Goal: Information Seeking & Learning: Understand process/instructions

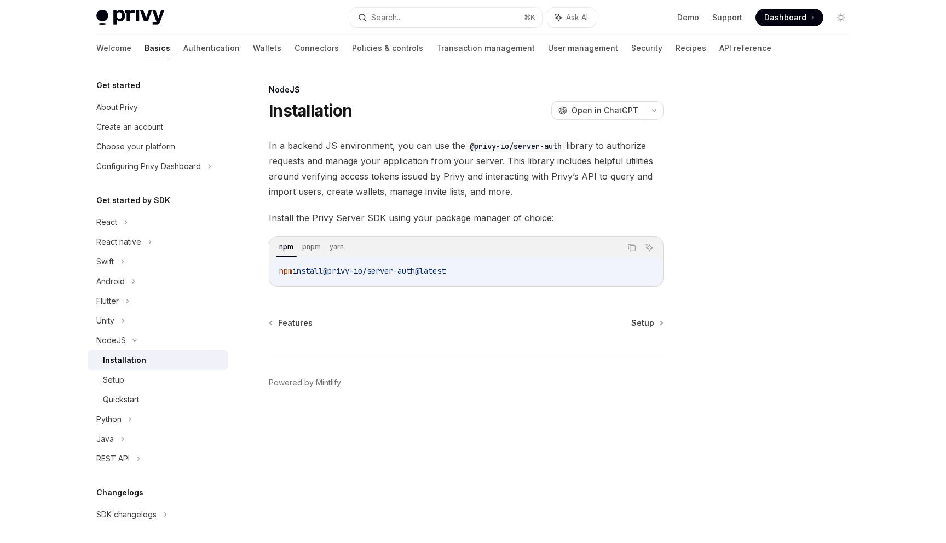
click at [513, 106] on div "Installation OpenAI Open in ChatGPT" at bounding box center [466, 111] width 395 height 20
click at [772, 151] on div at bounding box center [775, 313] width 166 height 460
click at [637, 316] on div "NodeJS Installation OpenAI Open in ChatGPT OpenAI Open in ChatGPT In a backend …" at bounding box center [363, 313] width 604 height 460
click at [637, 321] on span "Setup" at bounding box center [642, 322] width 23 height 11
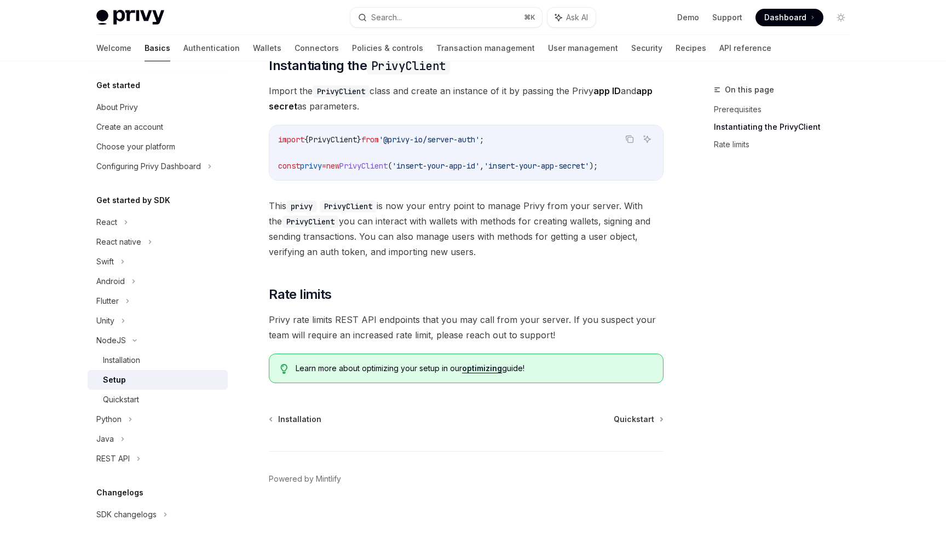
scroll to position [198, 0]
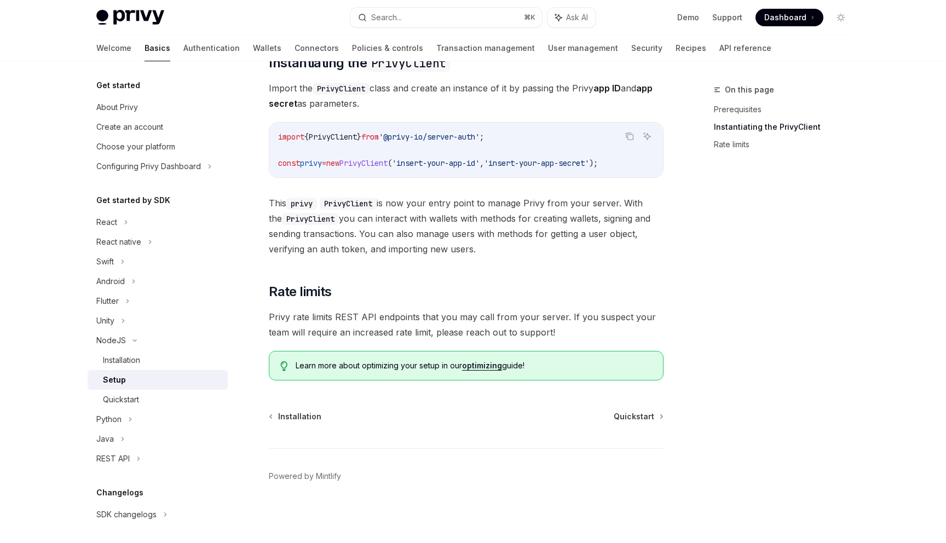
click at [628, 408] on div "NodeJS Setup OpenAI Open in ChatGPT OpenAI Open in ChatGPT ​ Prerequisites Befo…" at bounding box center [363, 214] width 604 height 657
click at [628, 415] on span "Quickstart" at bounding box center [634, 416] width 40 height 11
type textarea "*"
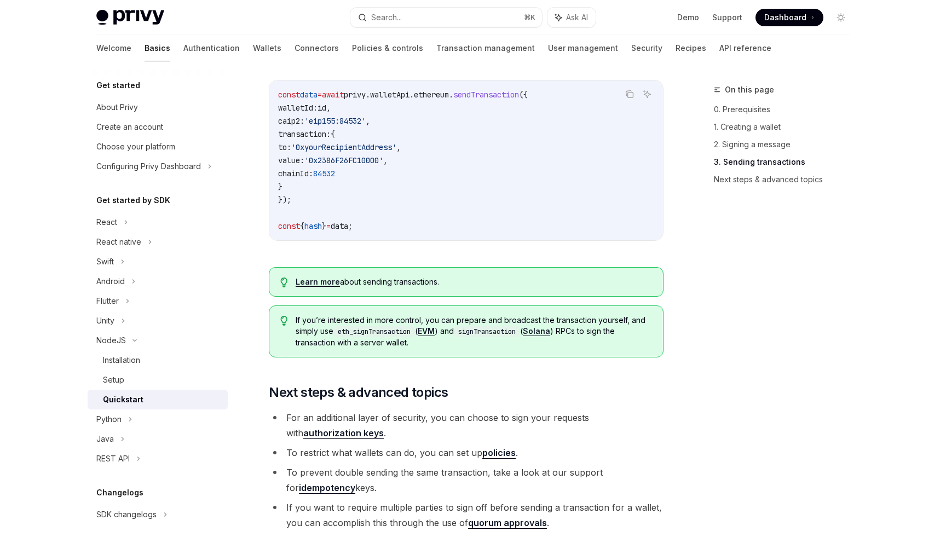
scroll to position [1097, 0]
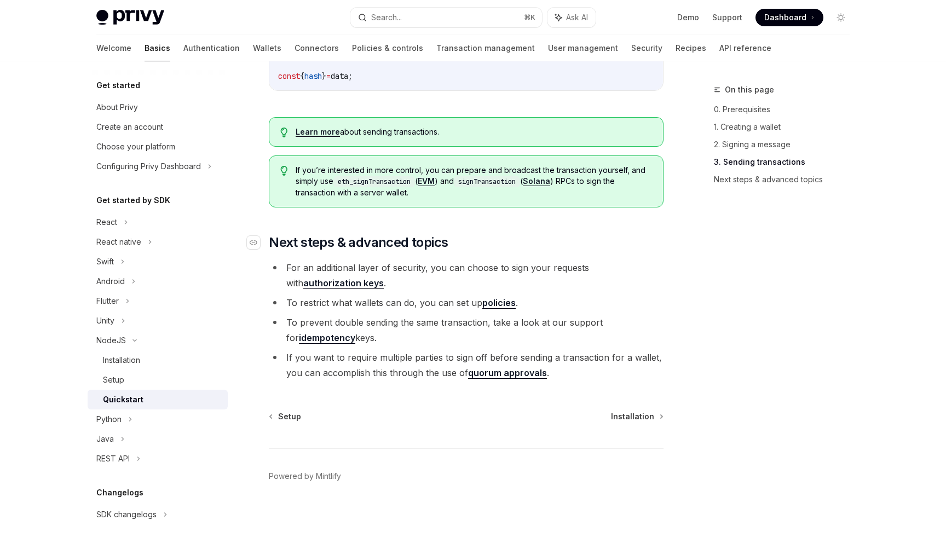
click at [503, 248] on h2 "​ Next steps & advanced topics" at bounding box center [466, 243] width 395 height 18
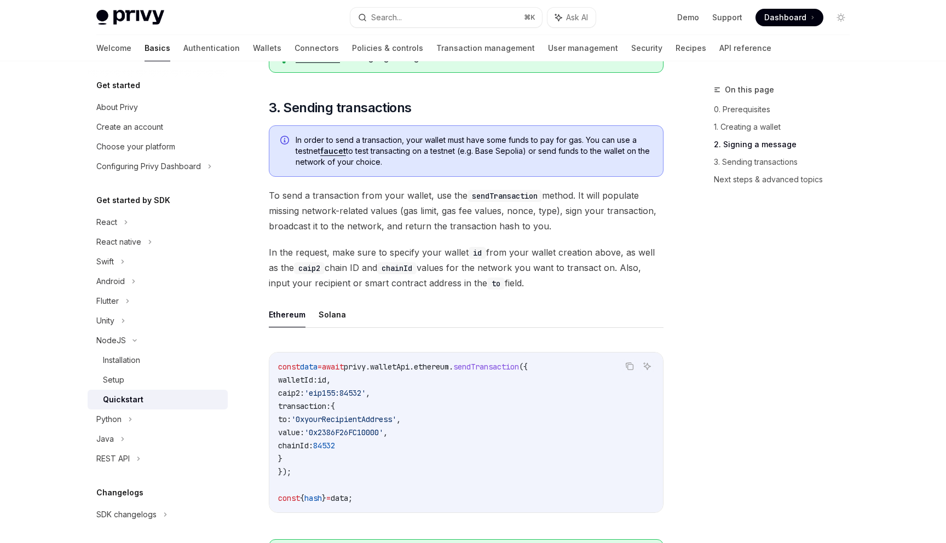
scroll to position [704, 0]
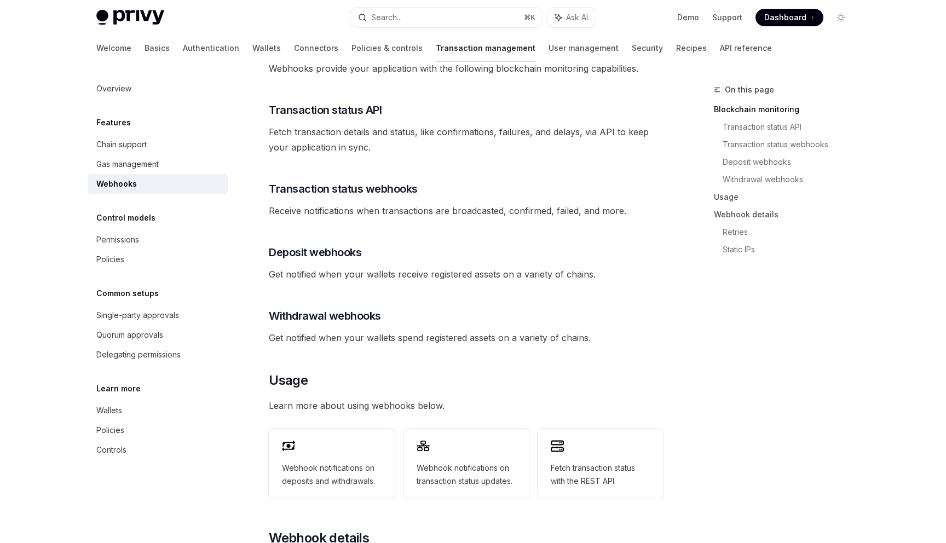
scroll to position [198, 0]
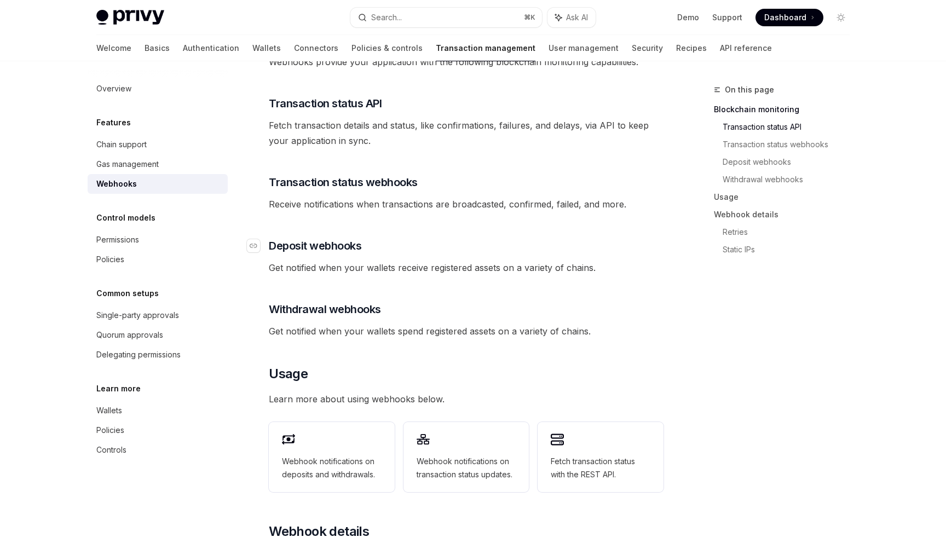
click at [342, 238] on span "Deposit webhooks" at bounding box center [315, 245] width 92 height 15
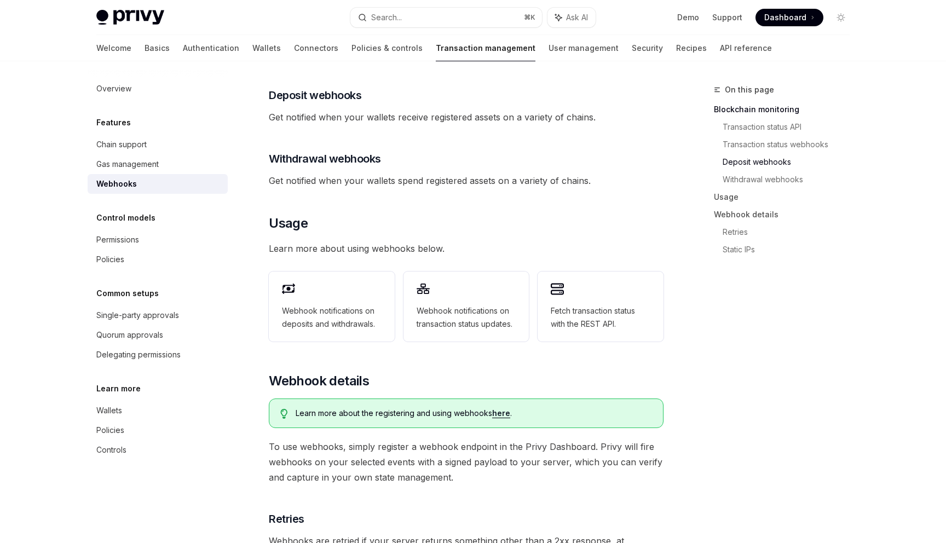
scroll to position [349, 0]
click at [498, 407] on link "here" at bounding box center [501, 412] width 18 height 10
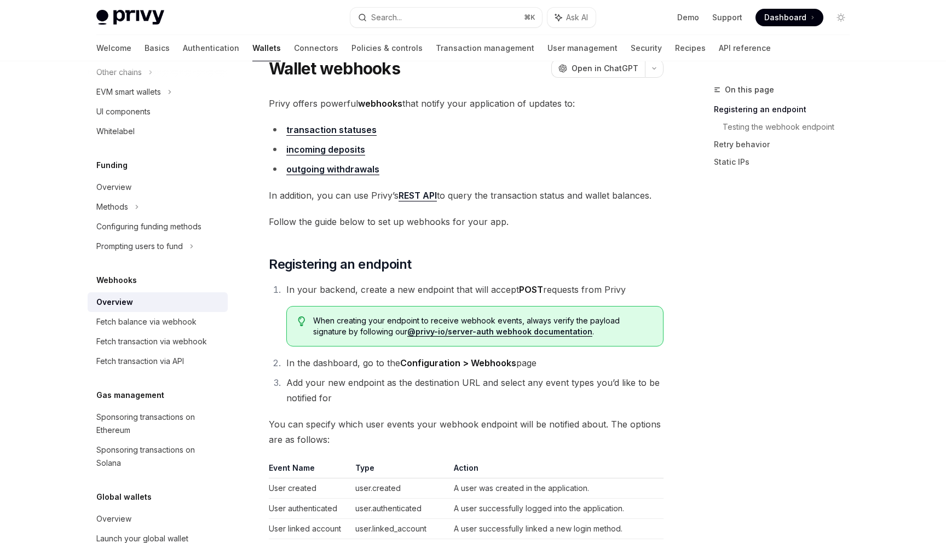
scroll to position [44, 0]
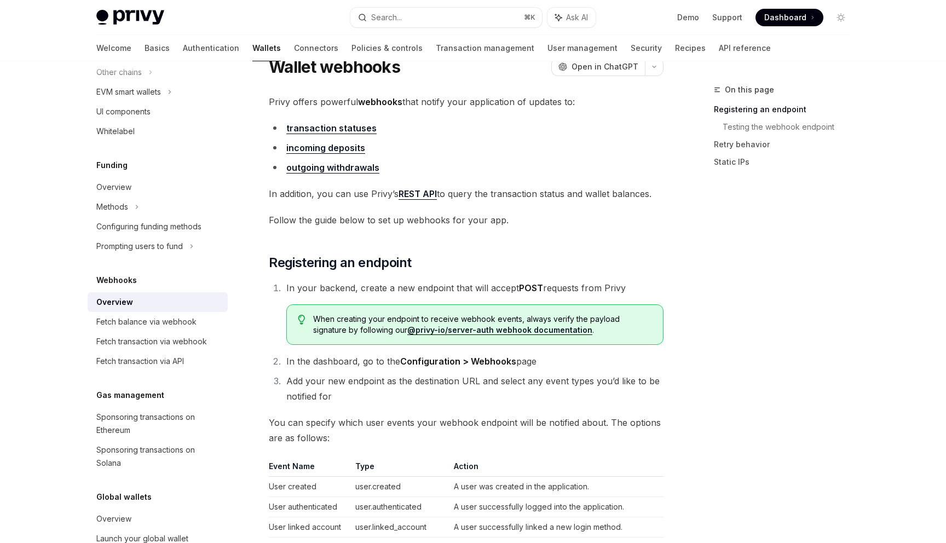
click at [748, 271] on div "On this page Registering an endpoint Testing the webhook endpoint Retry behavio…" at bounding box center [775, 313] width 166 height 460
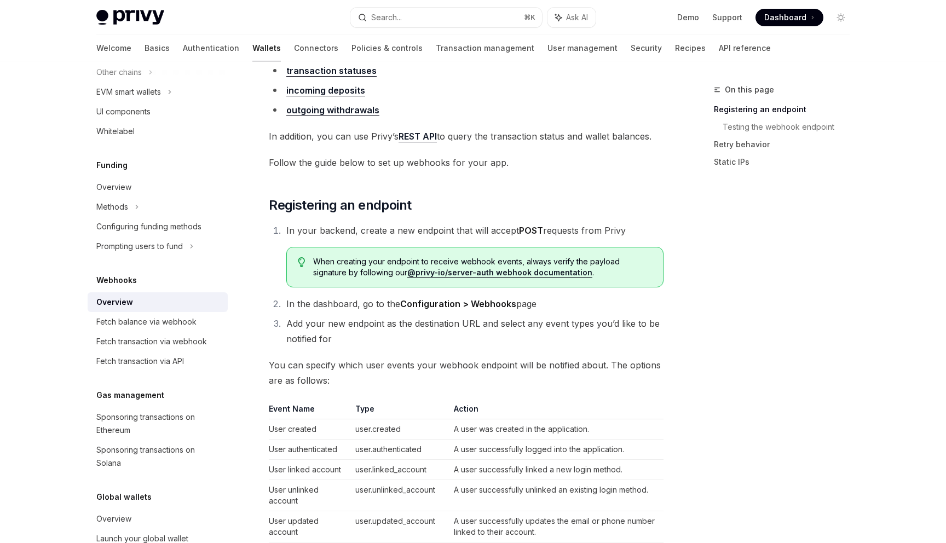
click at [588, 239] on li "In your backend, create a new endpoint that will accept POST requests from Priv…" at bounding box center [473, 255] width 380 height 65
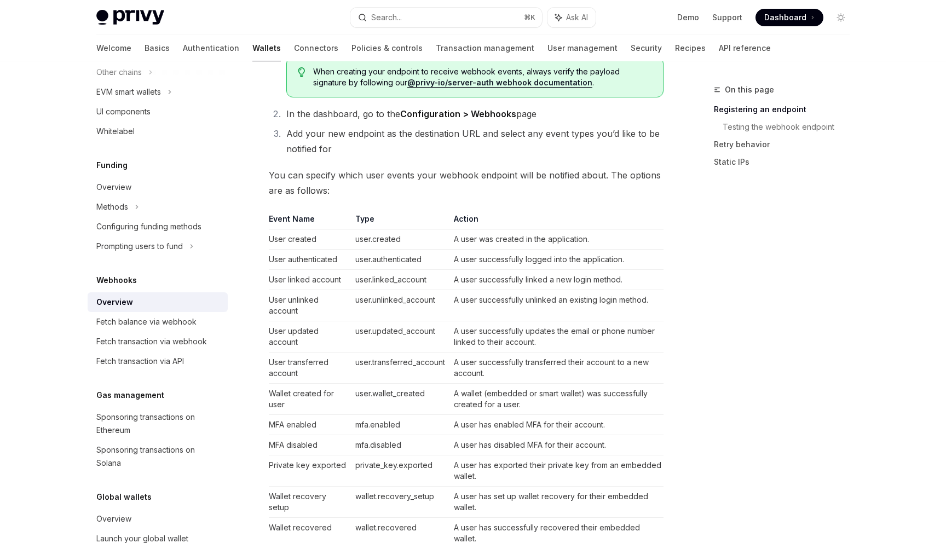
scroll to position [263, 0]
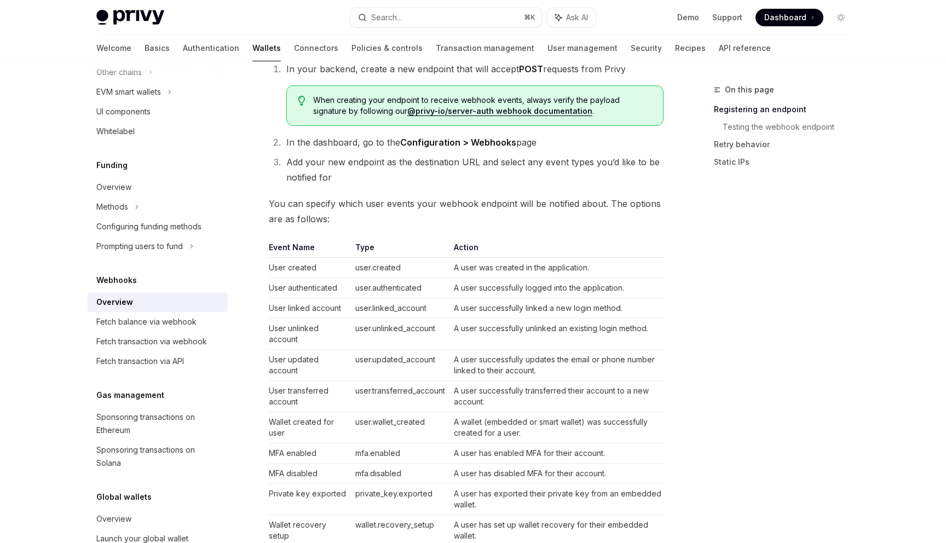
click at [426, 203] on span "You can specify which user events your webhook endpoint will be notified about.…" at bounding box center [466, 211] width 395 height 31
click at [315, 99] on span "When creating your endpoint to receive webhook events, always verify the payloa…" at bounding box center [482, 106] width 339 height 22
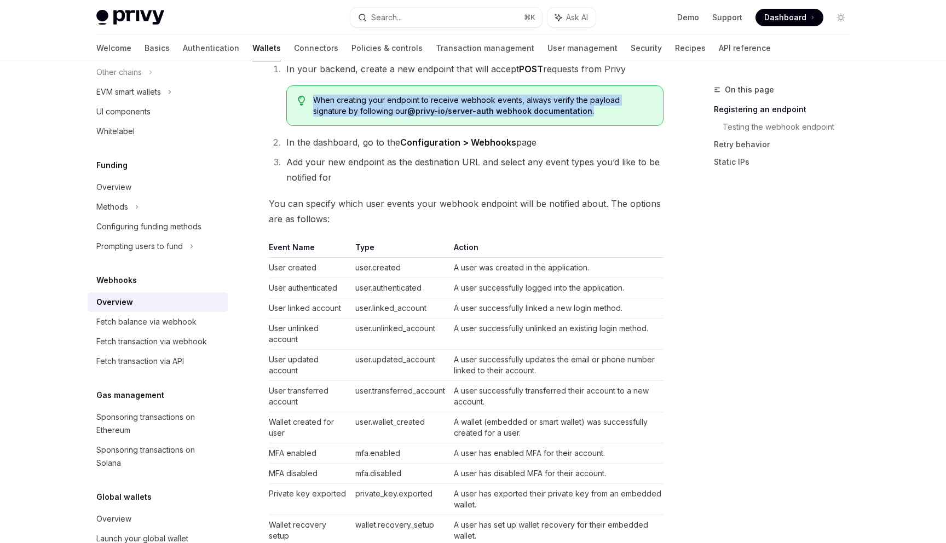
click at [564, 108] on span "When creating your endpoint to receive webhook events, always verify the payloa…" at bounding box center [482, 106] width 339 height 22
copy span "When creating your endpoint to receive webhook events, always verify the payloa…"
click at [397, 158] on span "Add your new endpoint as the destination URL and select any event types you’d l…" at bounding box center [472, 170] width 373 height 26
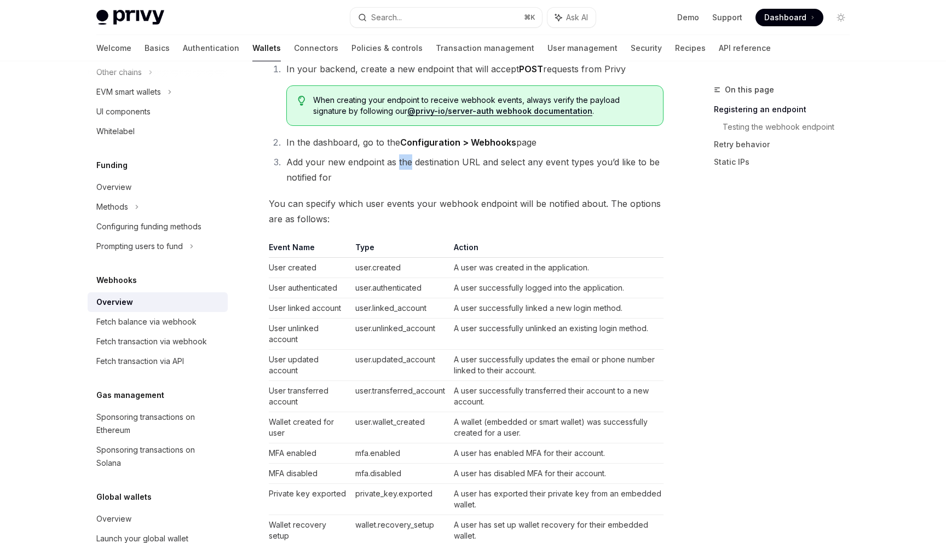
click at [397, 158] on span "Add your new endpoint as the destination URL and select any event types you’d l…" at bounding box center [472, 170] width 373 height 26
click at [385, 160] on span "Add your new endpoint as the destination URL and select any event types you’d l…" at bounding box center [472, 170] width 373 height 26
click at [466, 241] on div "Privy offers powerful webhooks that notify your application of updates to: tran…" at bounding box center [466, 528] width 395 height 1307
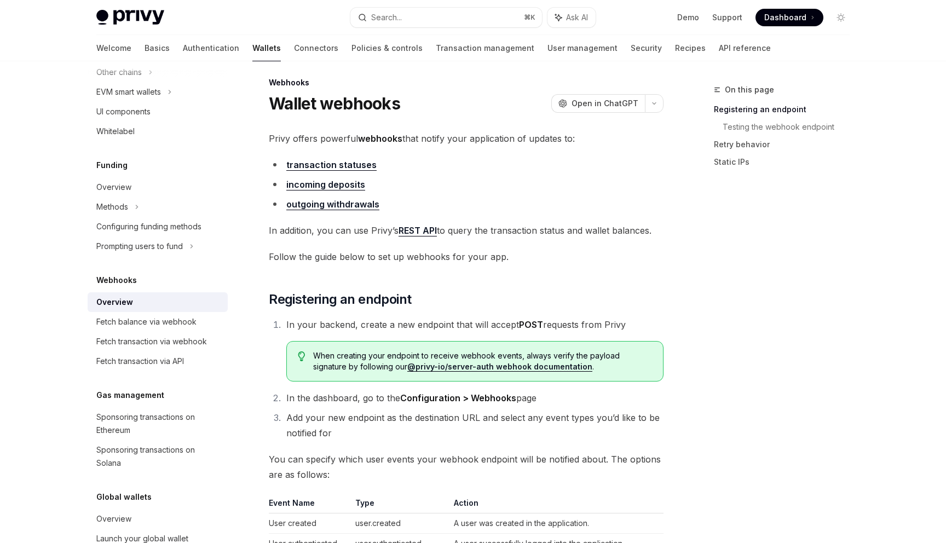
scroll to position [0, 0]
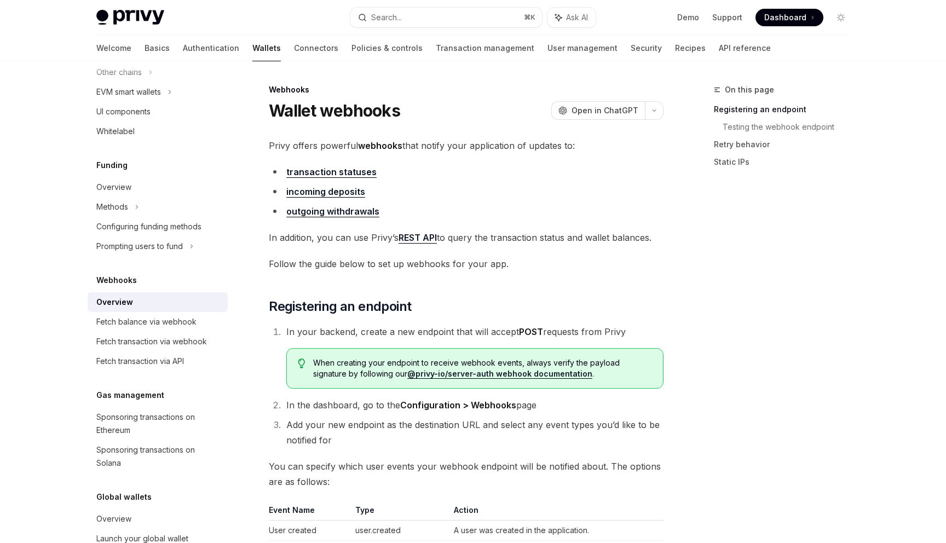
click at [344, 193] on link "incoming deposits" at bounding box center [325, 191] width 79 height 11
type textarea "*"
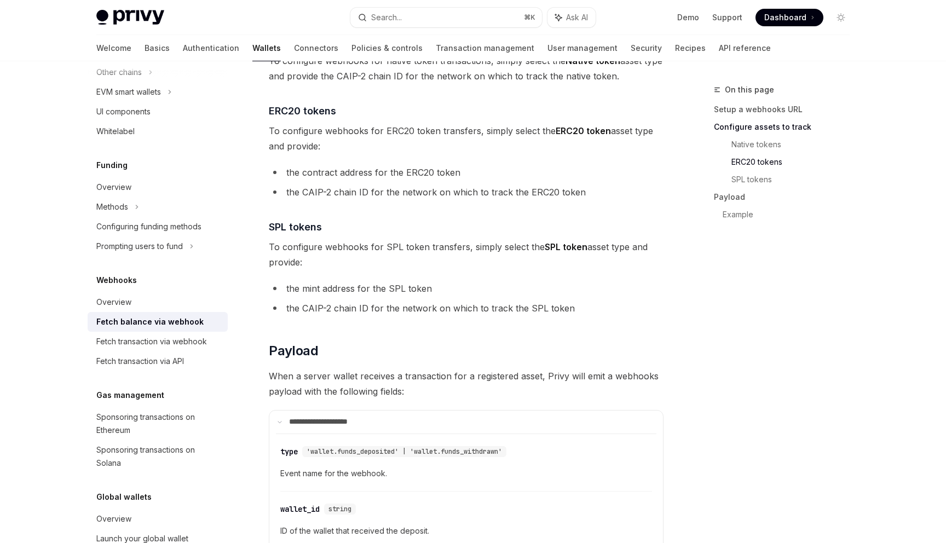
scroll to position [400, 0]
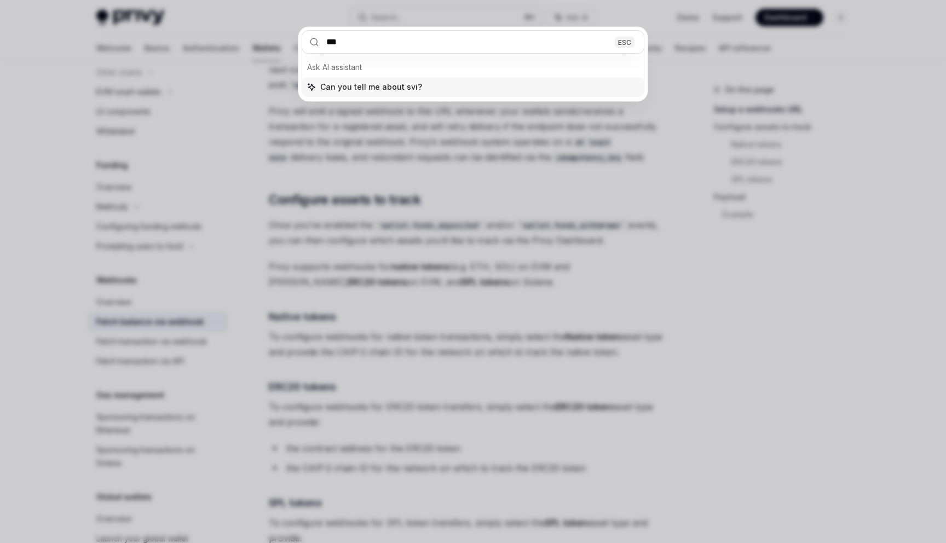
type input "****"
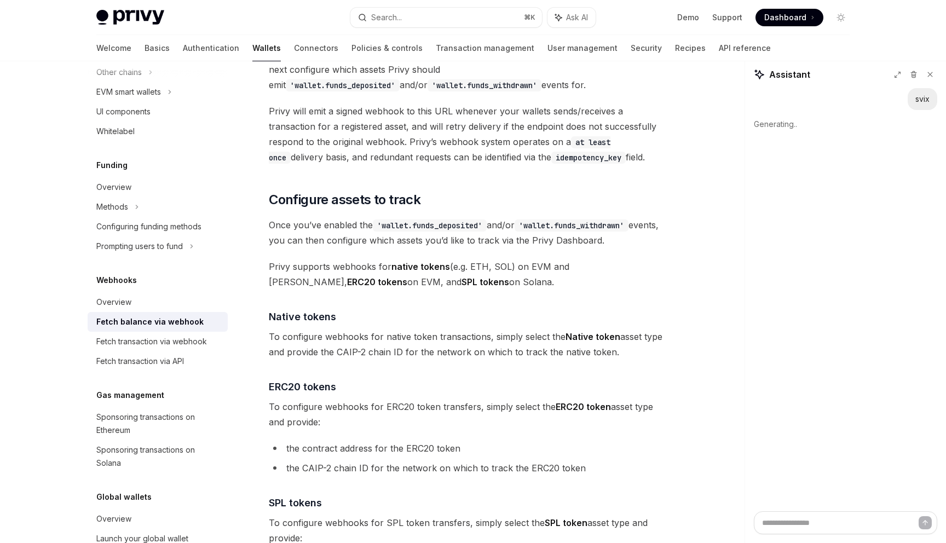
type textarea "*"
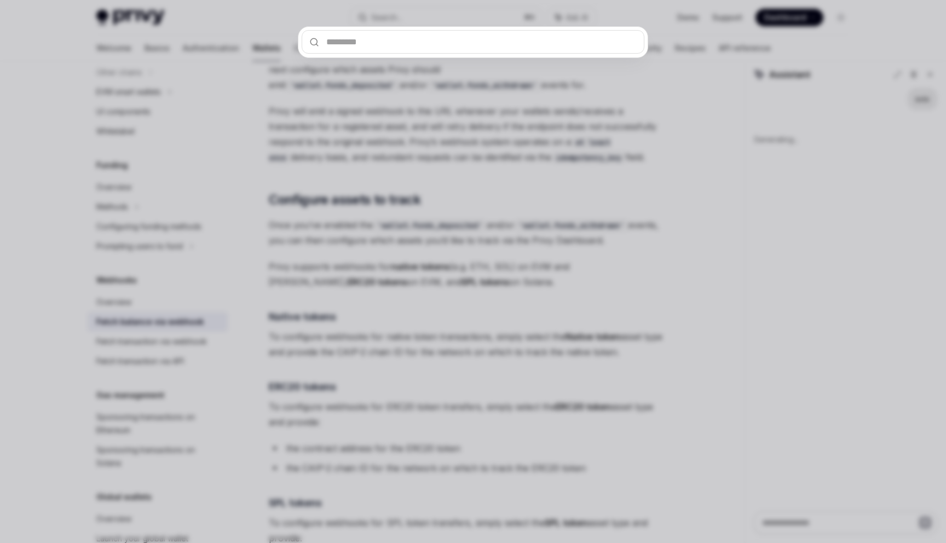
type input "*"
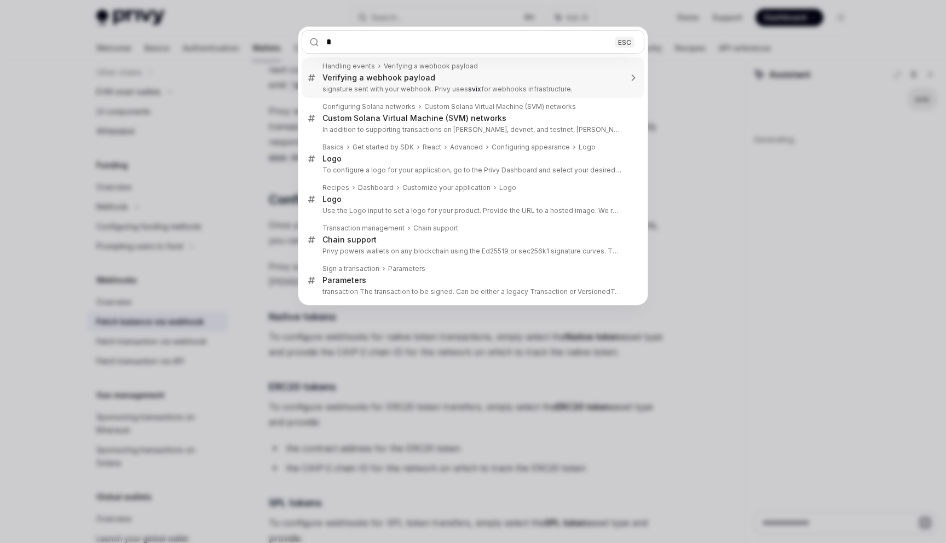
type textarea "*"
type input "**"
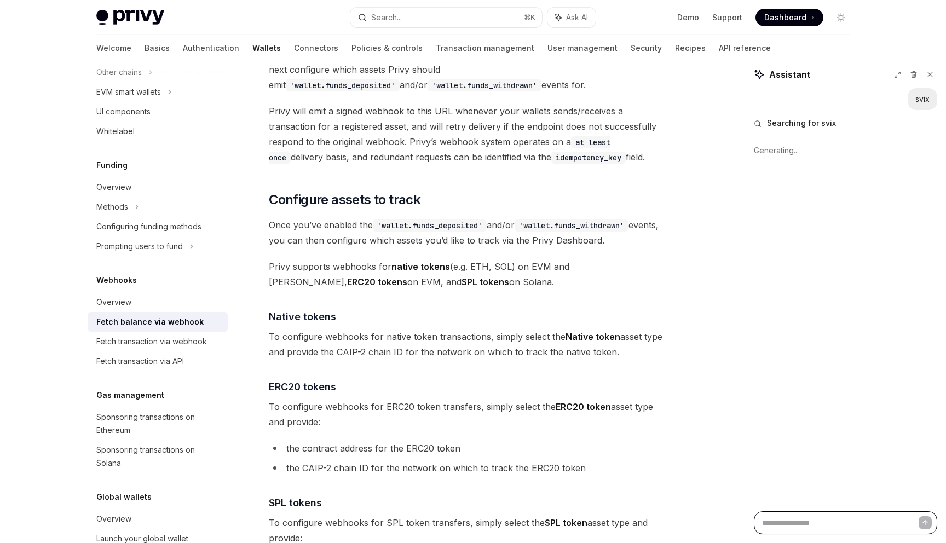
type textarea "*"
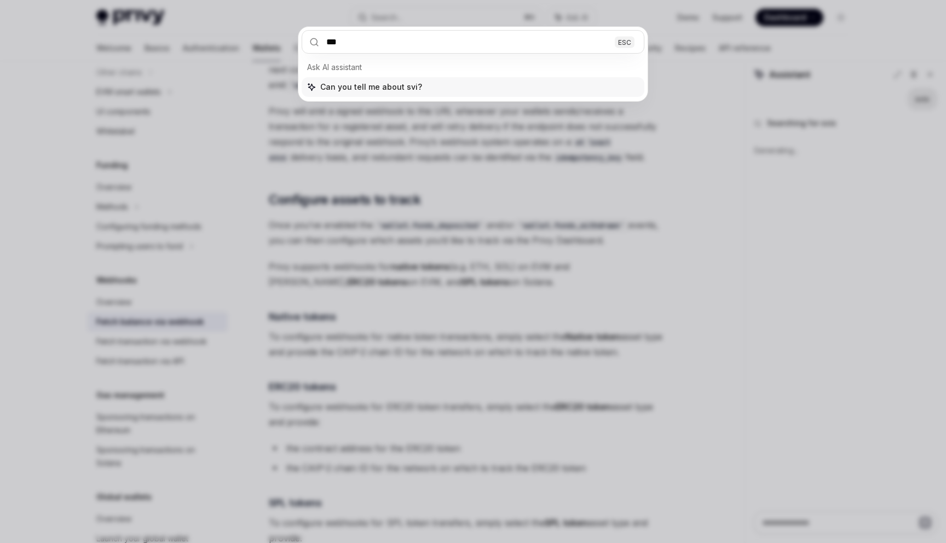
type input "****"
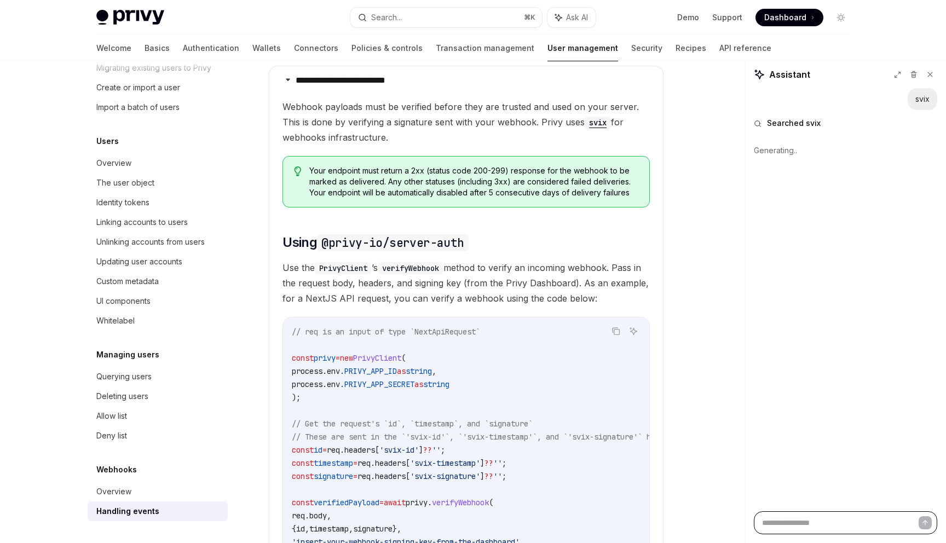
scroll to position [699, 0]
type textarea "*"
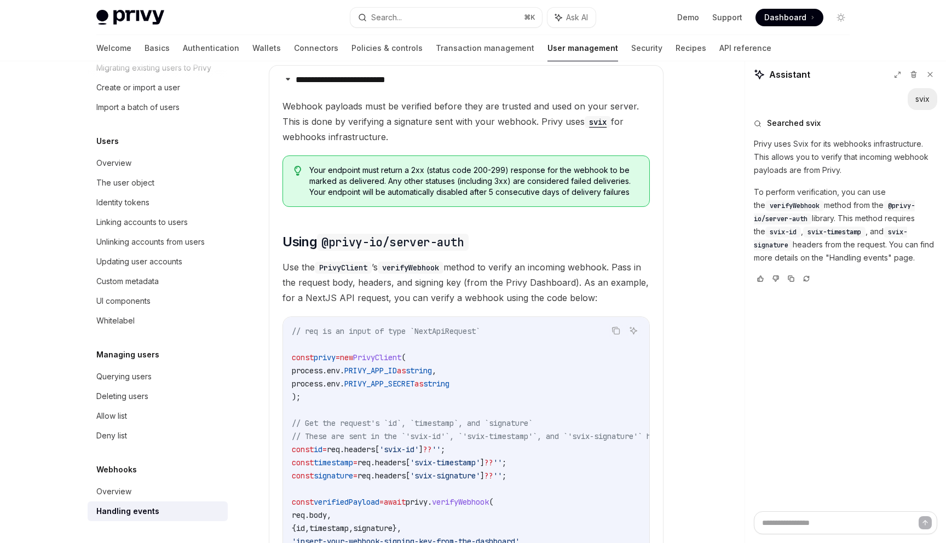
click at [576, 136] on span "Webhook payloads must be verified before they are trusted and used on your serv…" at bounding box center [465, 122] width 367 height 46
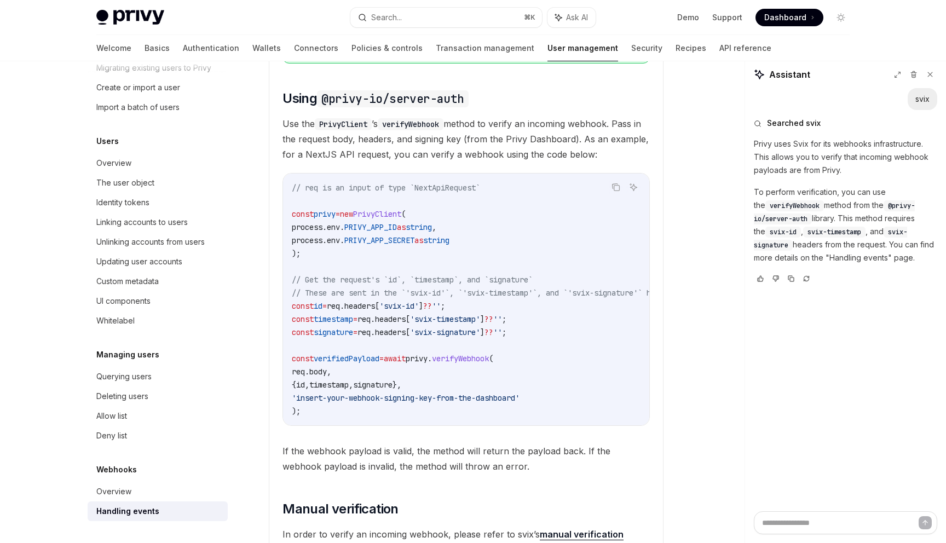
scroll to position [862, 0]
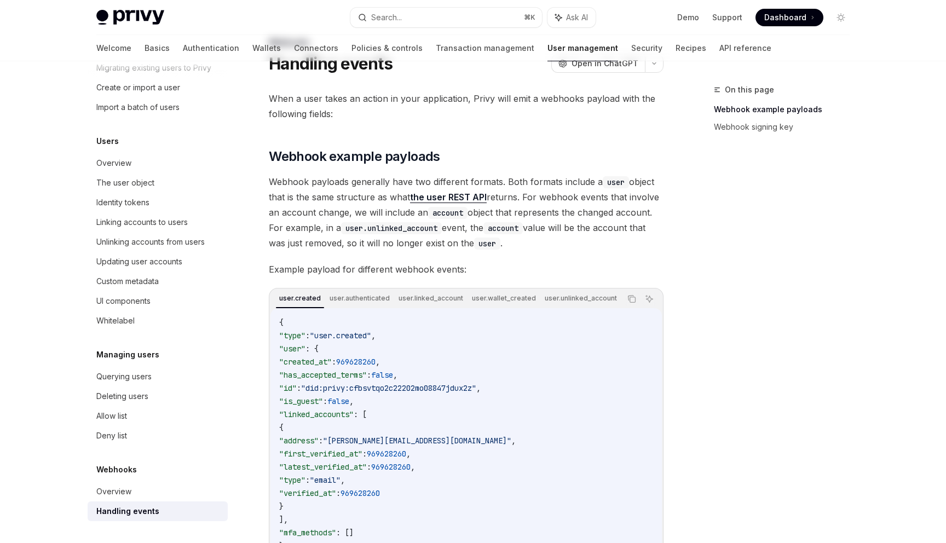
scroll to position [171, 0]
